Goal: Use online tool/utility: Utilize a website feature to perform a specific function

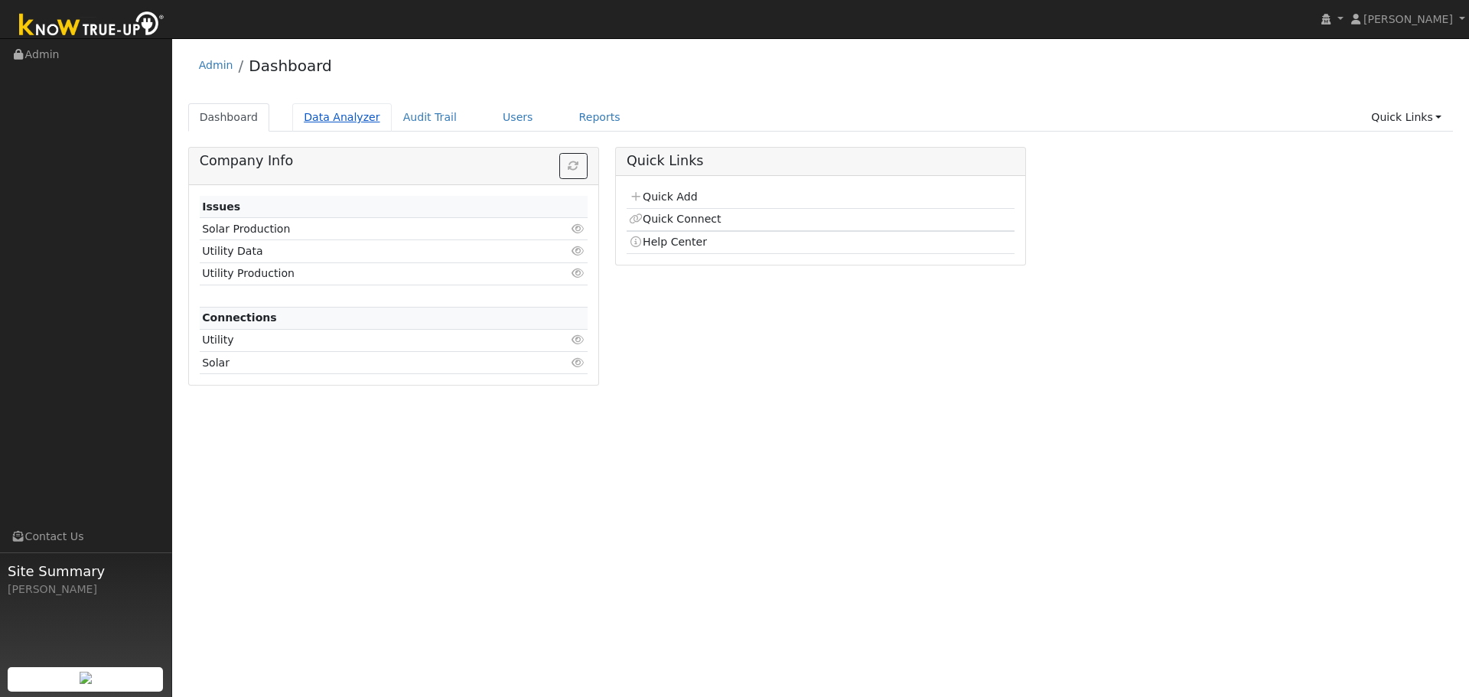
click at [336, 122] on link "Data Analyzer" at bounding box center [341, 117] width 99 height 28
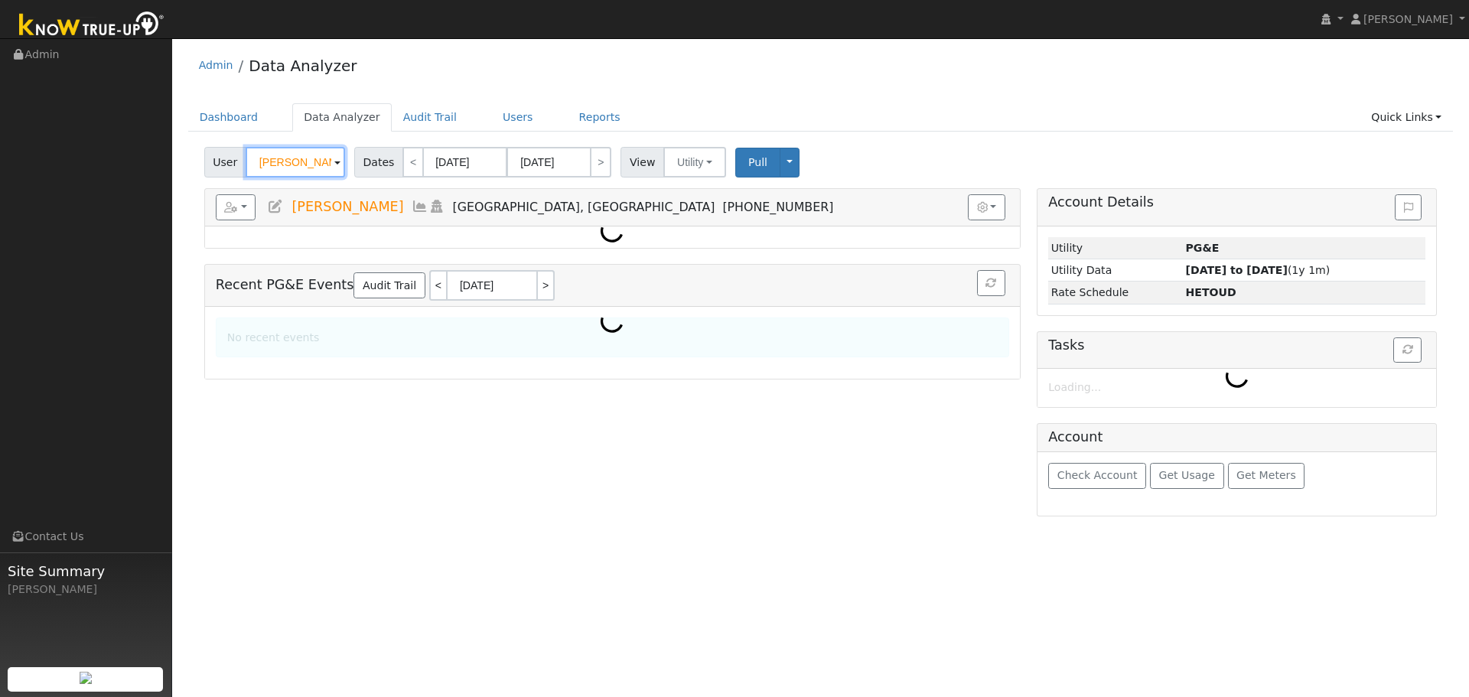
click at [295, 166] on input "Dustin Osbun" at bounding box center [295, 162] width 99 height 31
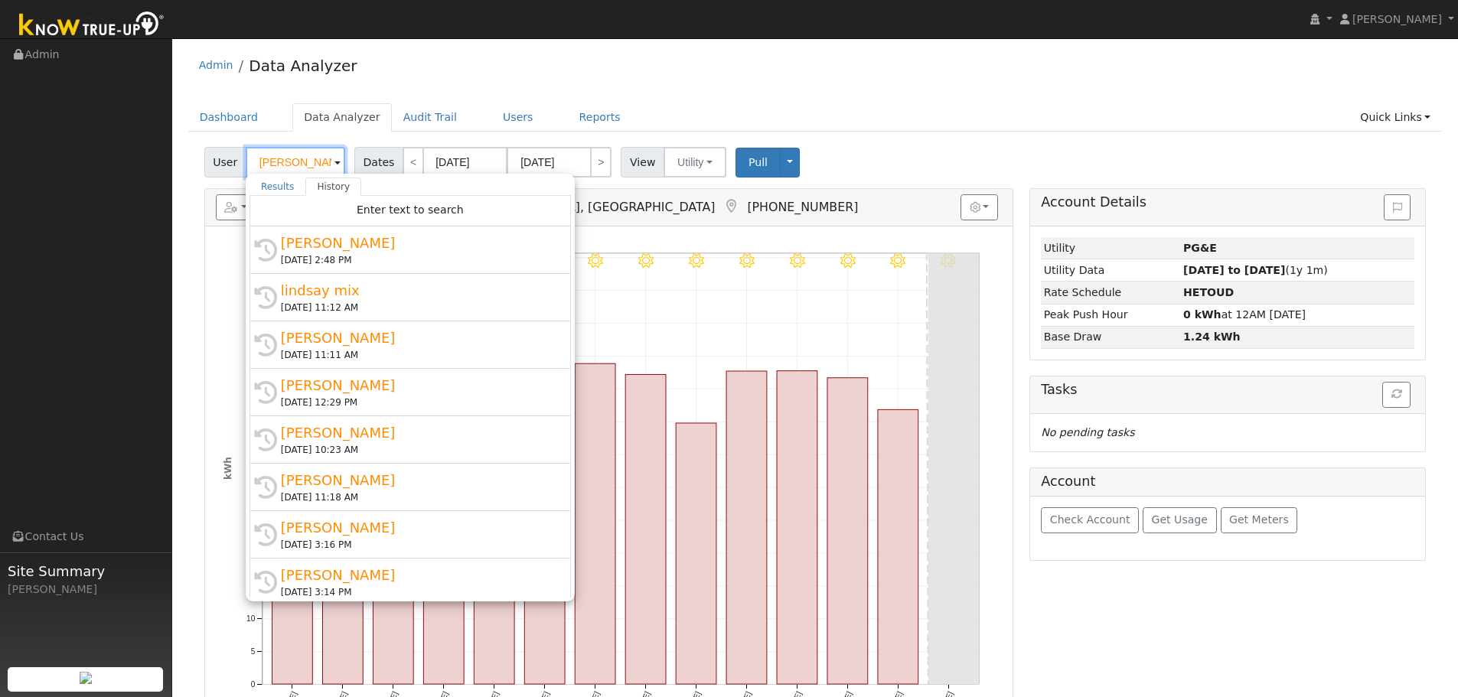
click at [295, 166] on input "Dustin Osbun" at bounding box center [295, 162] width 99 height 31
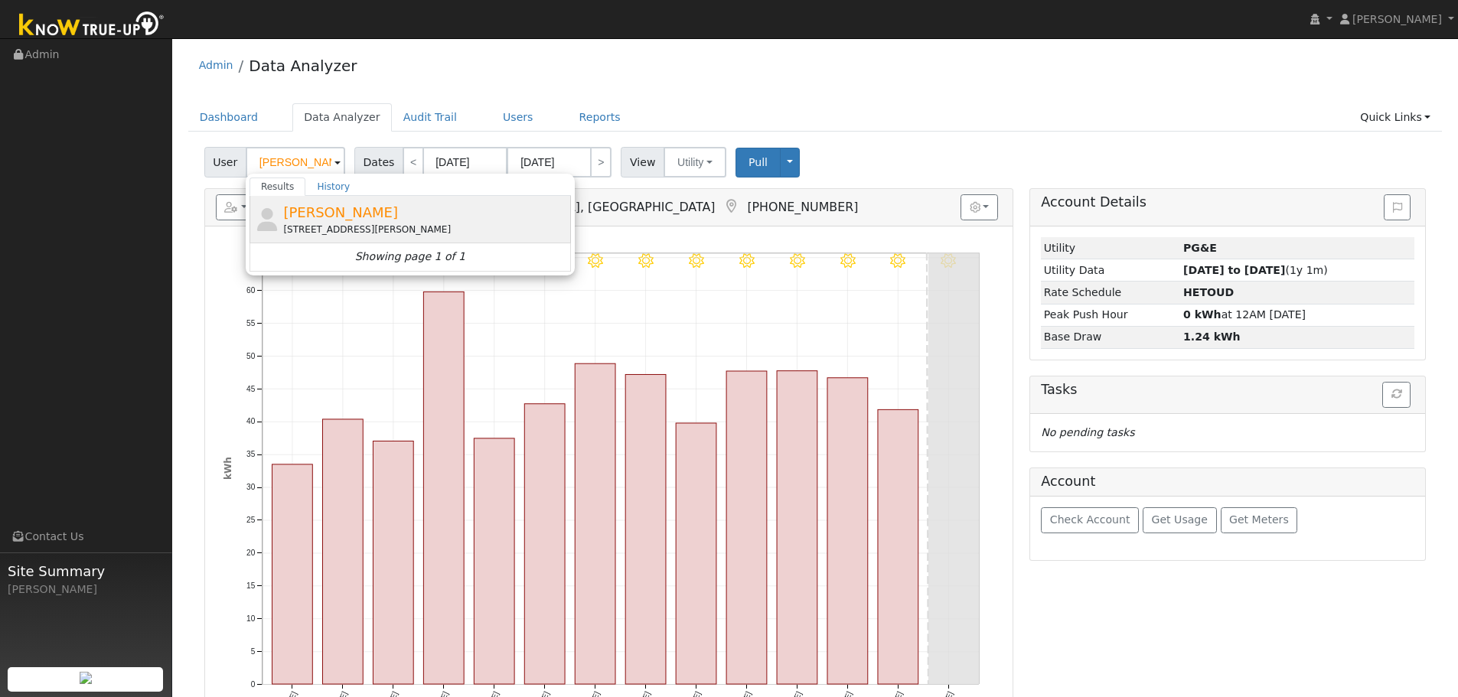
click at [330, 212] on span "[PERSON_NAME]" at bounding box center [340, 212] width 115 height 16
type input "[PERSON_NAME]"
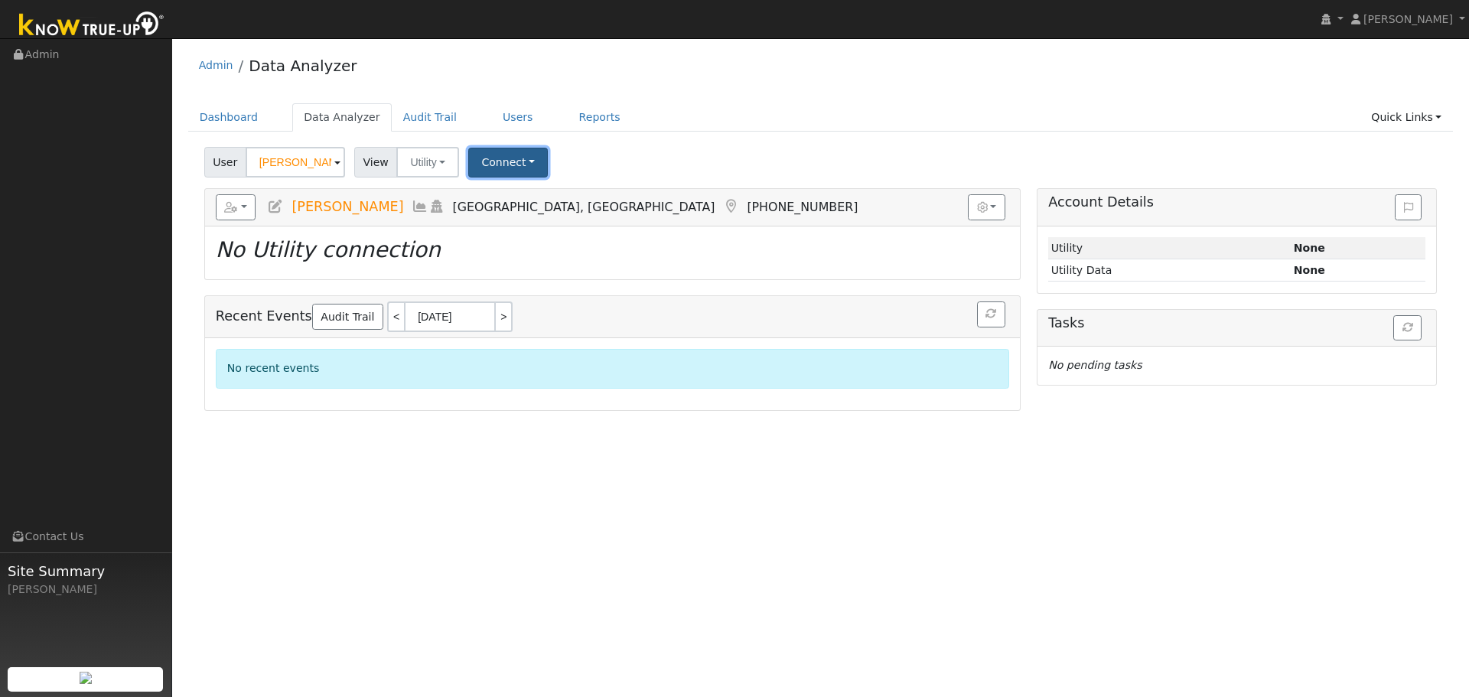
click at [497, 167] on button "Connect" at bounding box center [508, 163] width 80 height 30
click at [520, 208] on div "Select a Provider Quick Connect" at bounding box center [529, 212] width 121 height 67
click at [523, 201] on link "Select a Provider" at bounding box center [529, 195] width 119 height 21
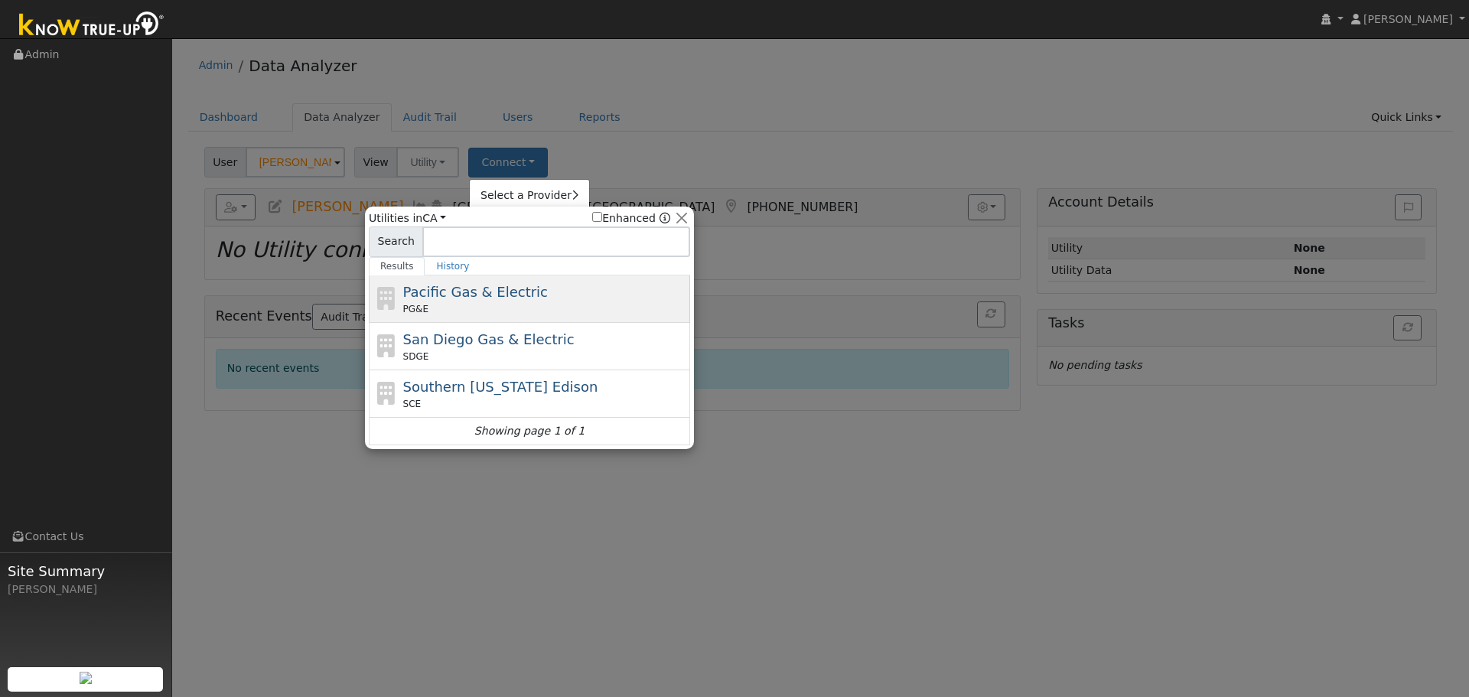
click at [474, 288] on span "Pacific Gas & Electric" at bounding box center [475, 292] width 145 height 16
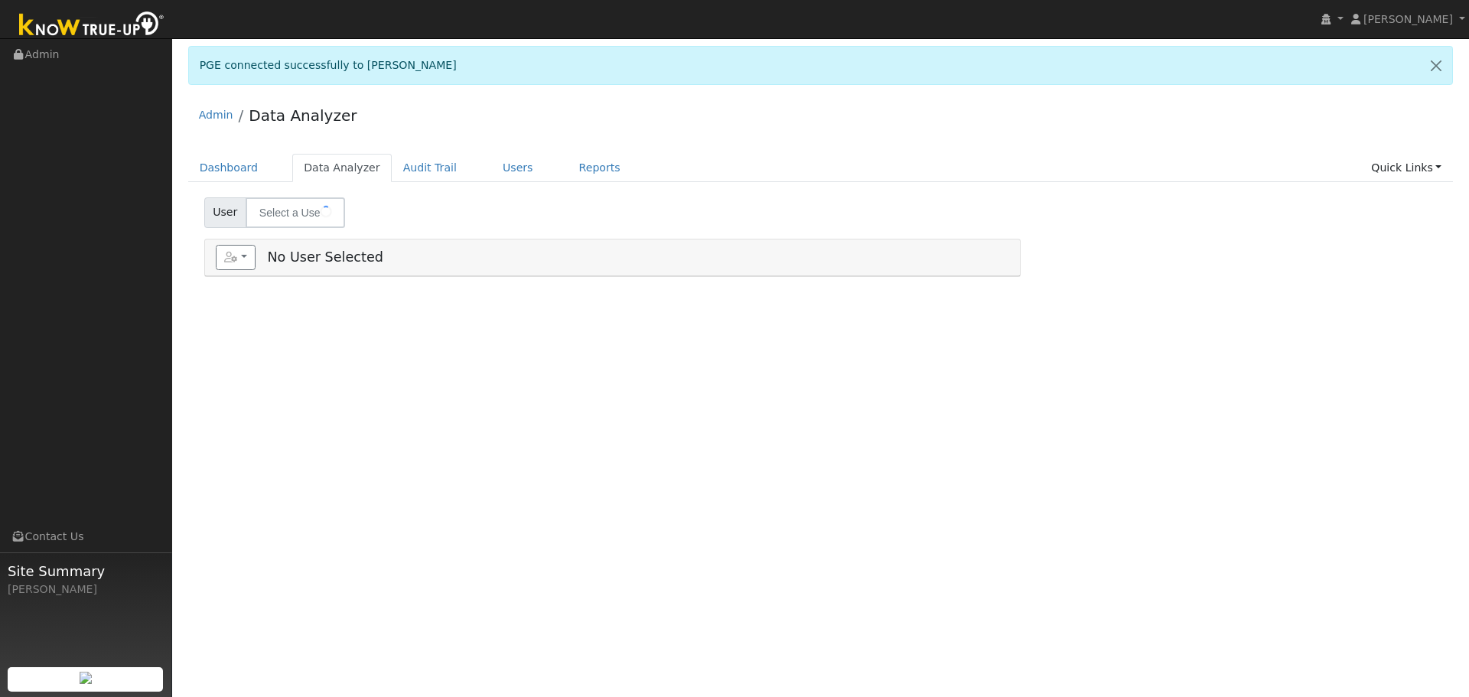
type input "[PERSON_NAME]"
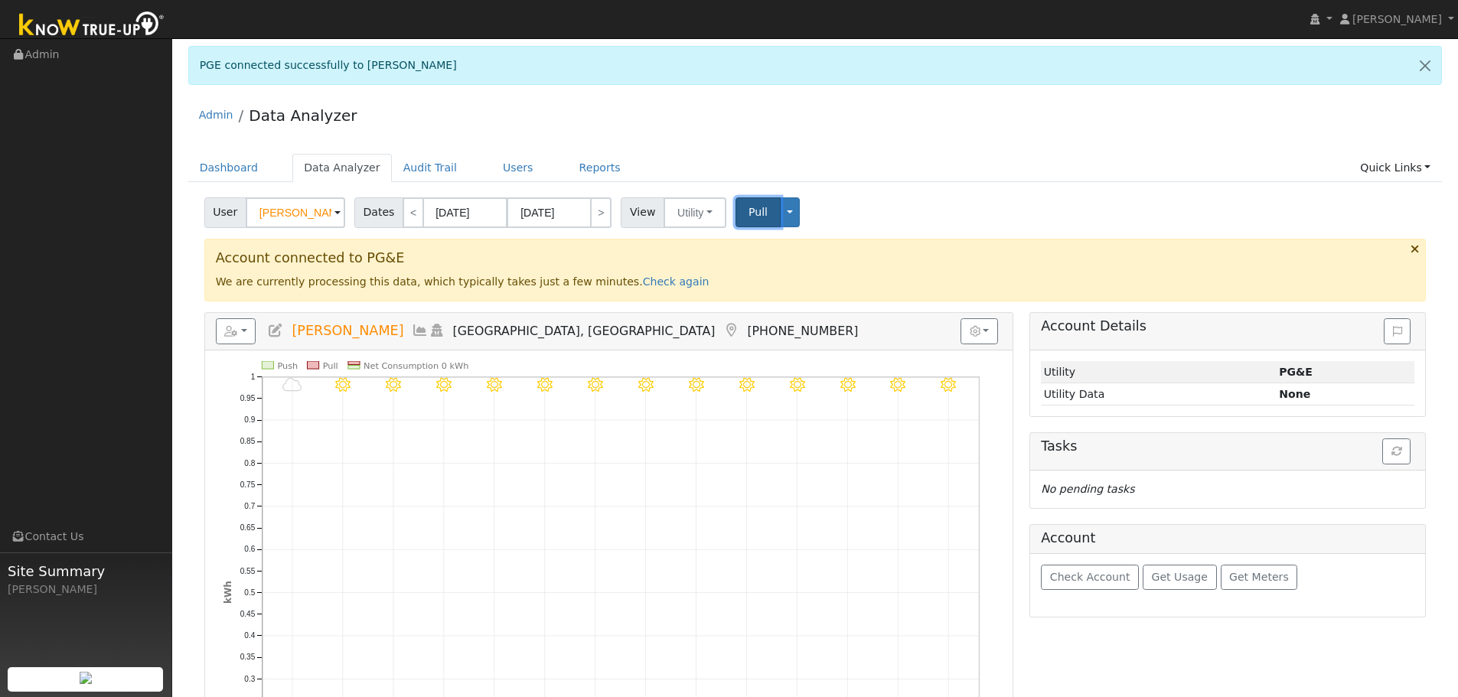
click at [752, 207] on span "Pull" at bounding box center [757, 212] width 19 height 12
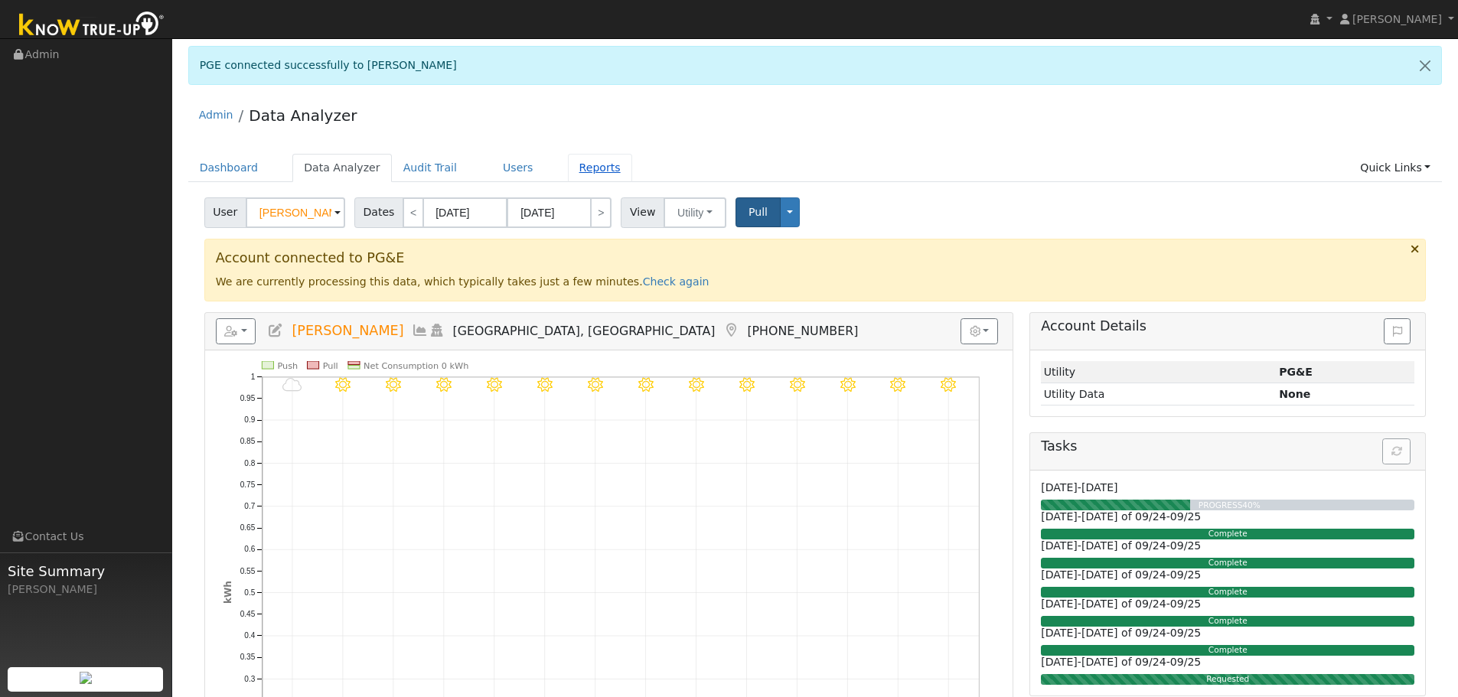
click at [568, 170] on link "Reports" at bounding box center [600, 168] width 64 height 28
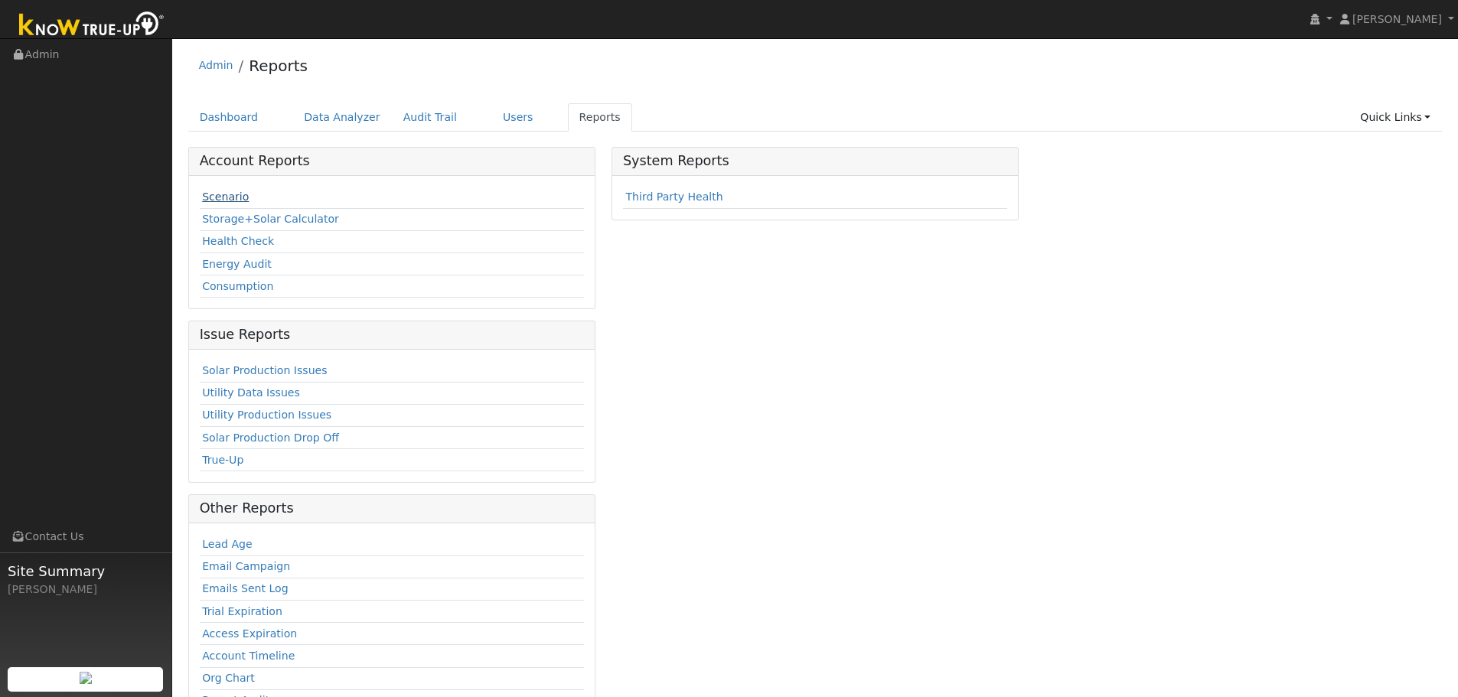
click at [235, 196] on link "Scenario" at bounding box center [225, 197] width 47 height 12
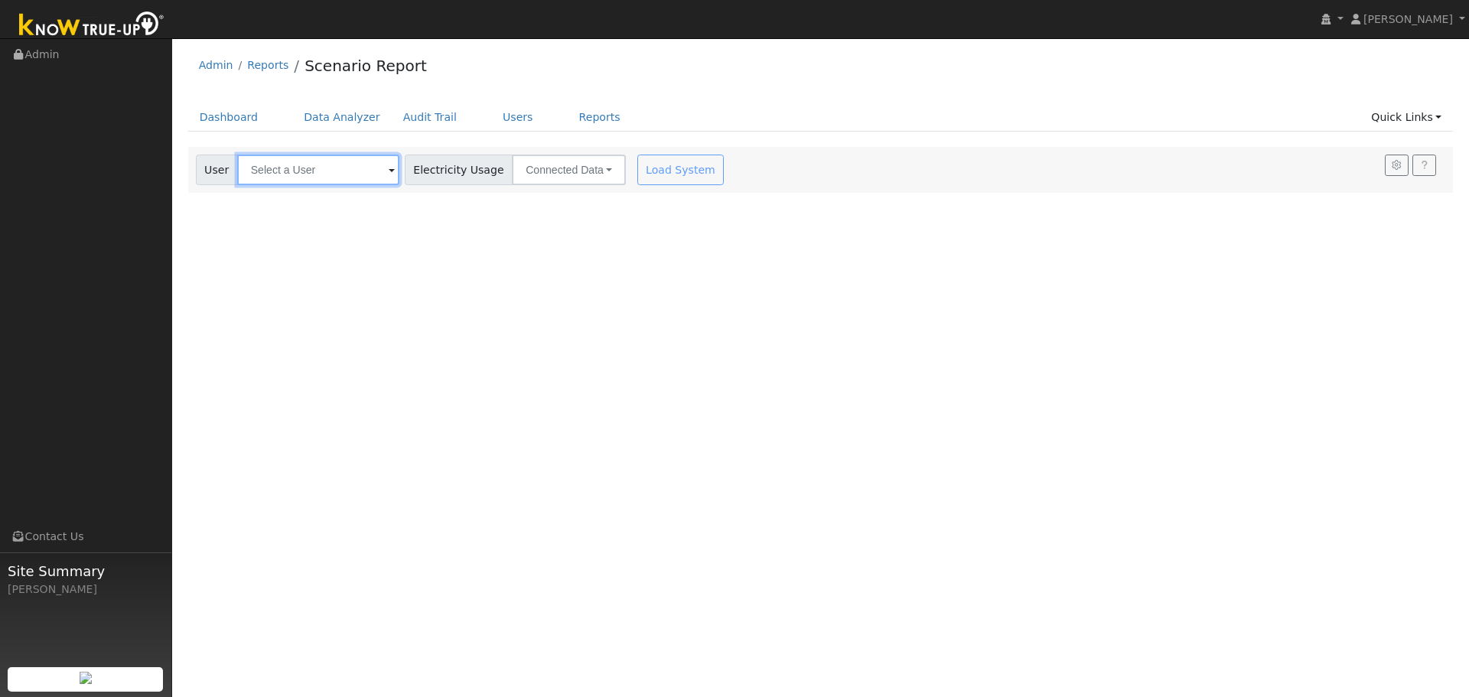
click at [319, 170] on input "text" at bounding box center [318, 170] width 162 height 31
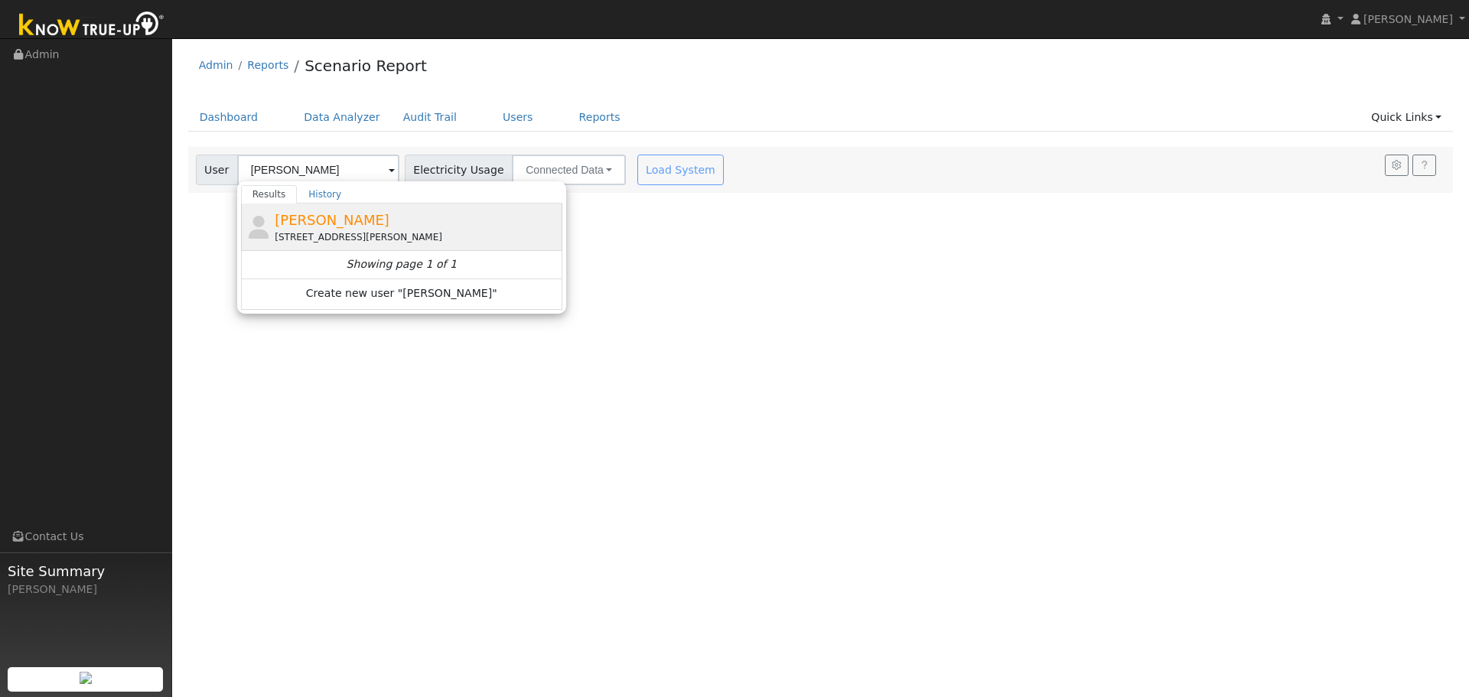
click at [316, 215] on span "[PERSON_NAME]" at bounding box center [332, 220] width 115 height 16
type input "[PERSON_NAME]"
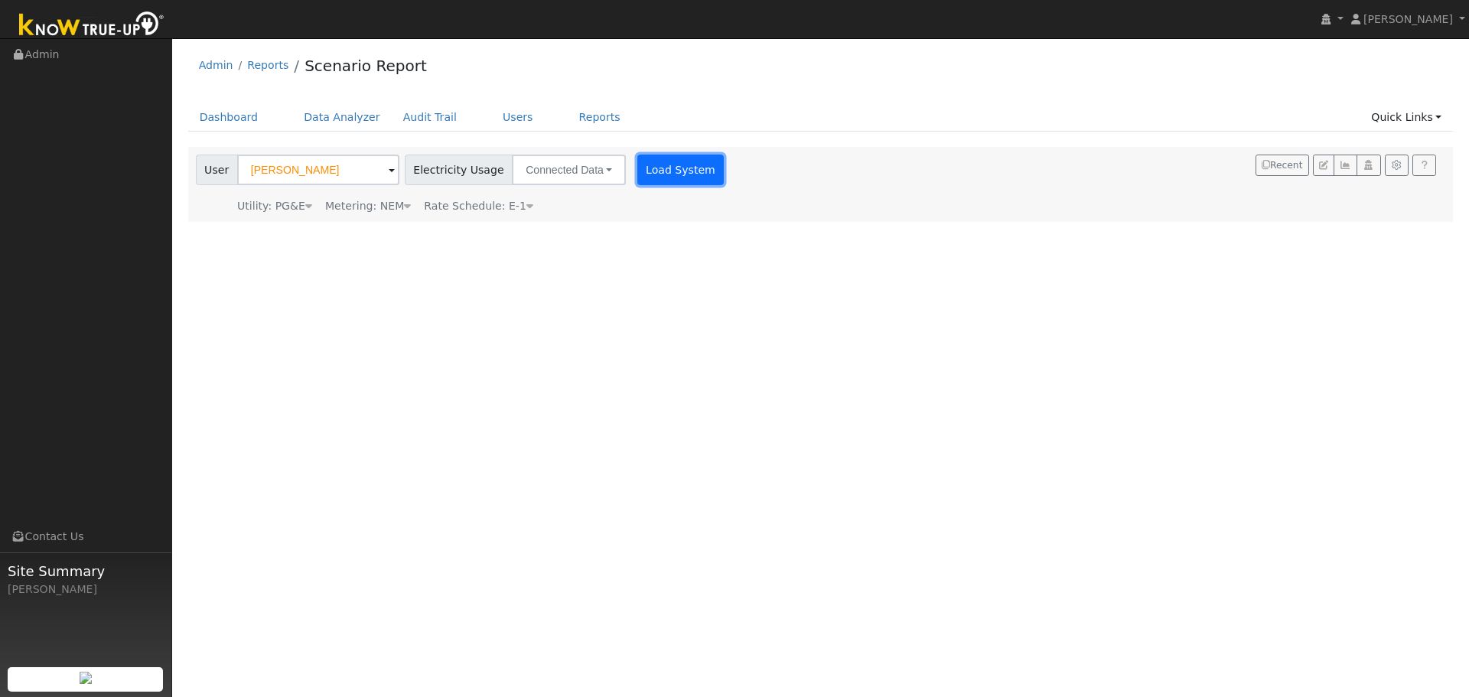
click at [643, 169] on button "Load System" at bounding box center [680, 170] width 87 height 31
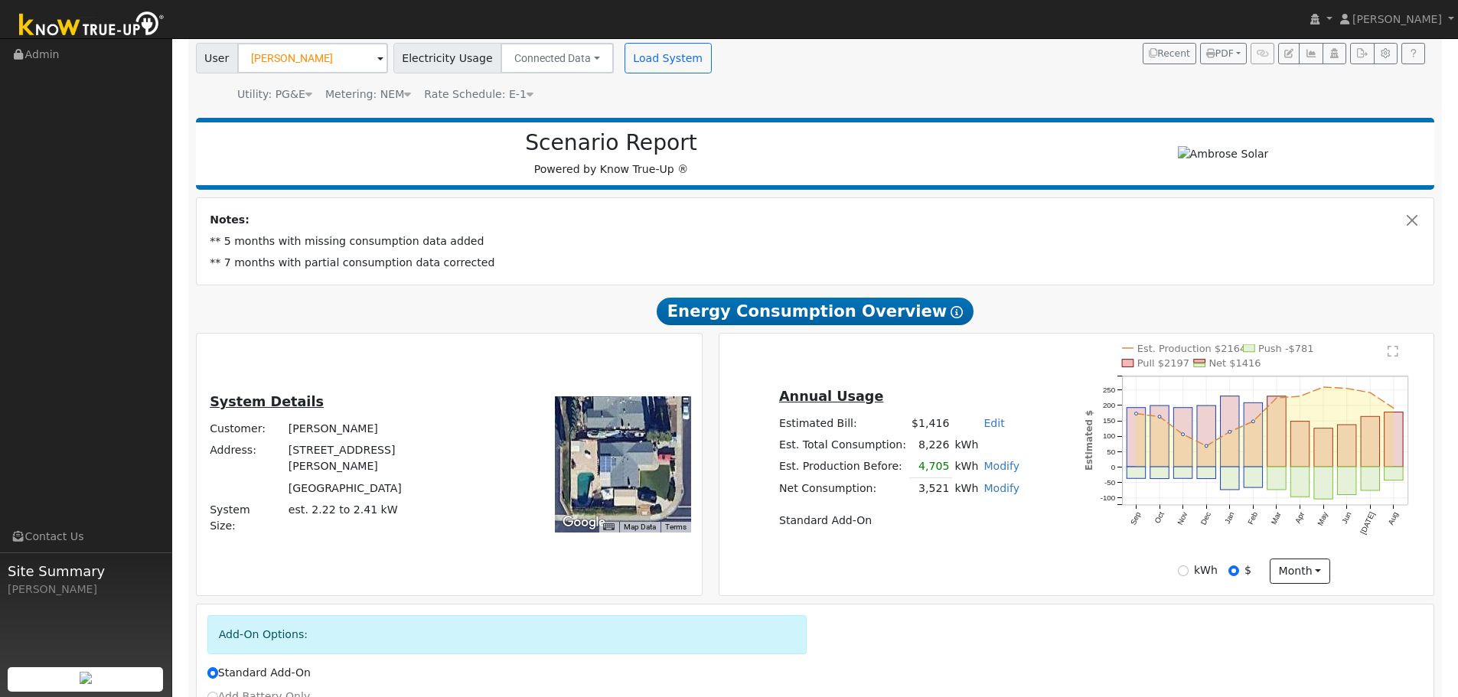
scroll to position [274, 0]
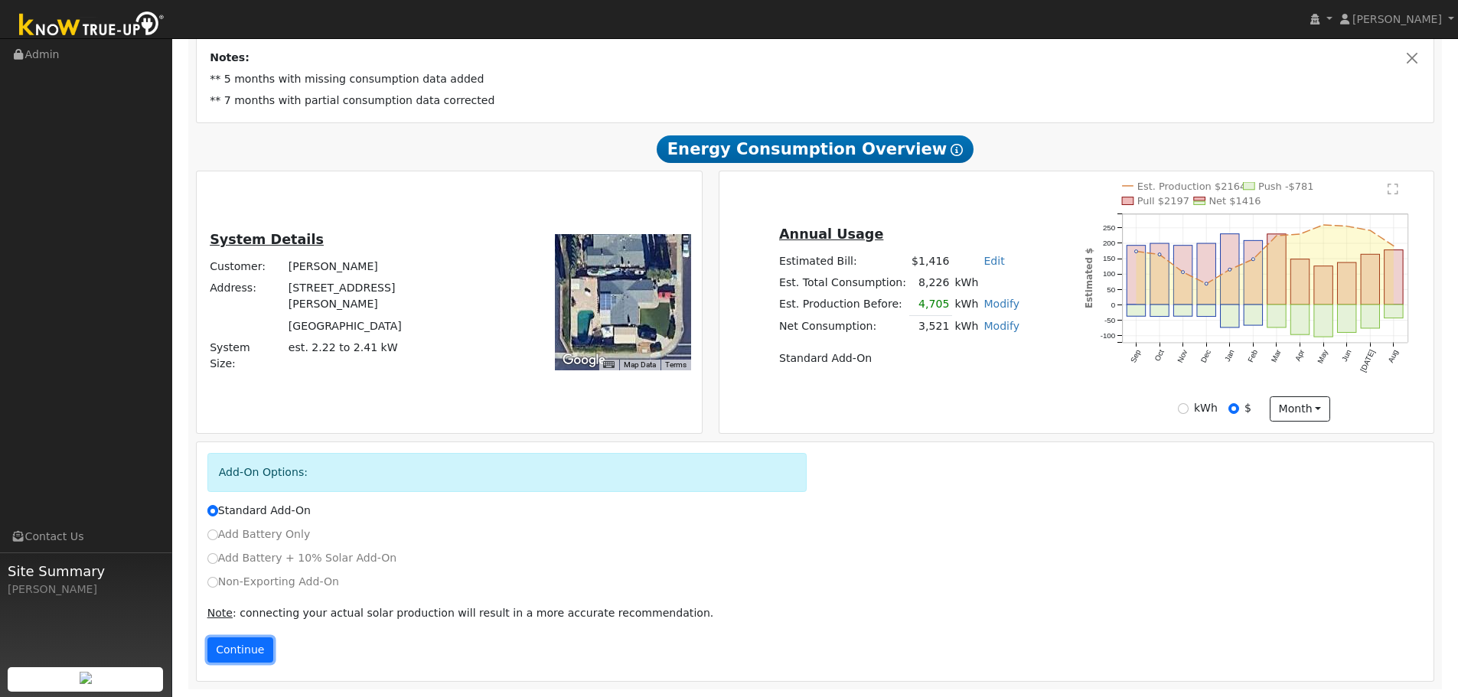
click at [239, 653] on button "Continue" at bounding box center [240, 650] width 66 height 26
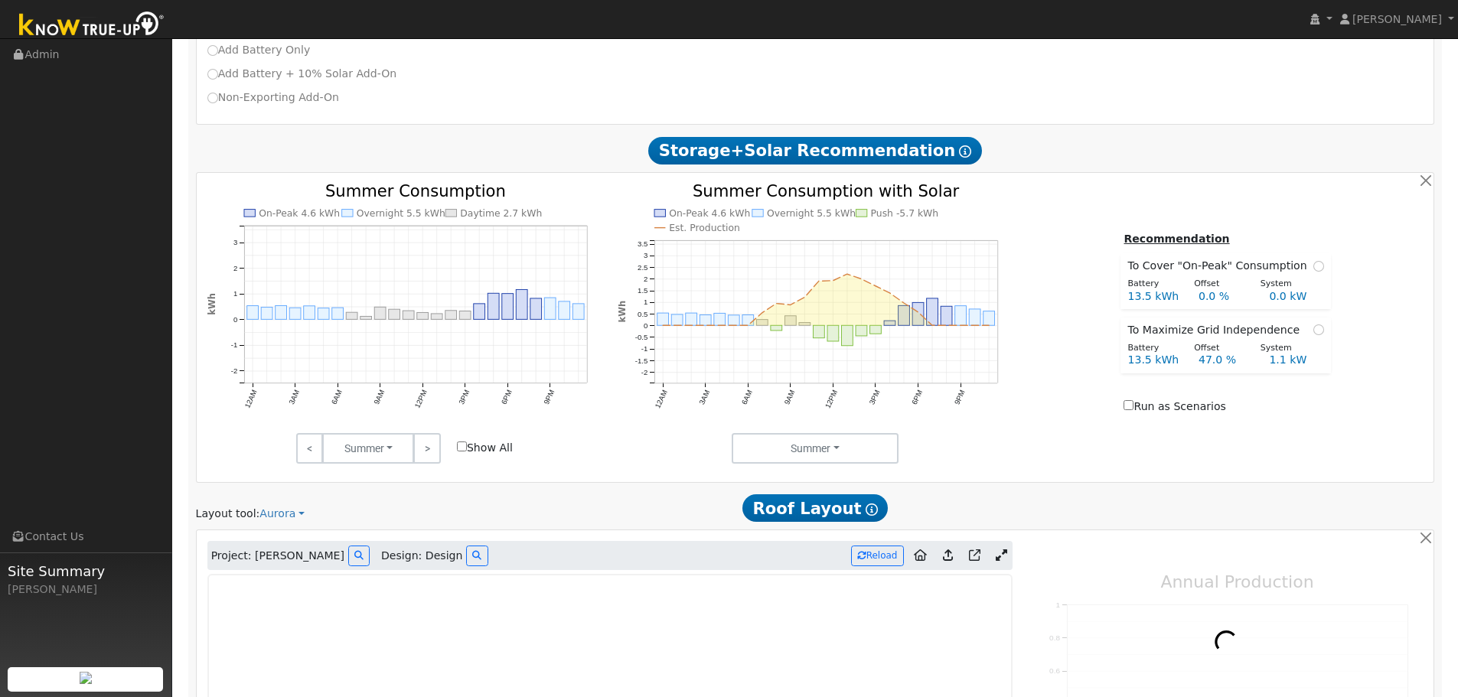
type input "0"
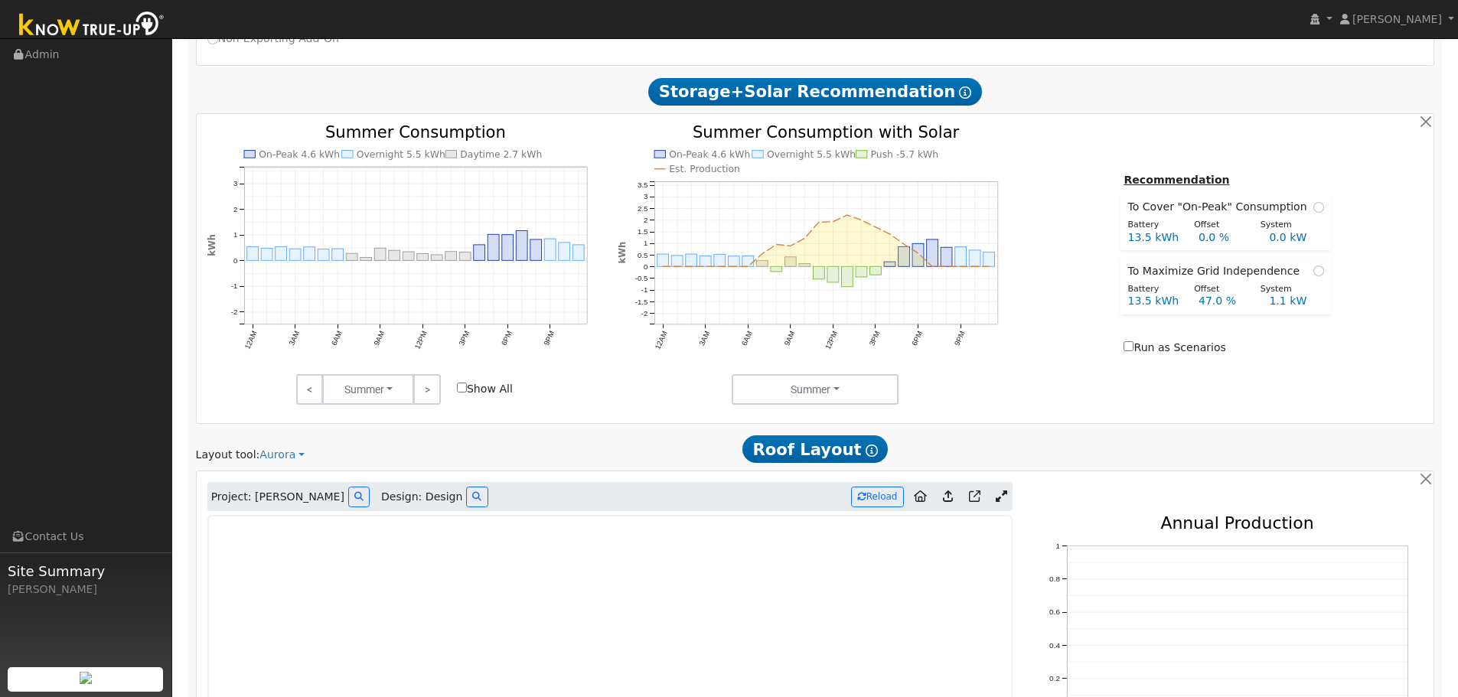
scroll to position [1064, 0]
